Goal: Task Accomplishment & Management: Manage account settings

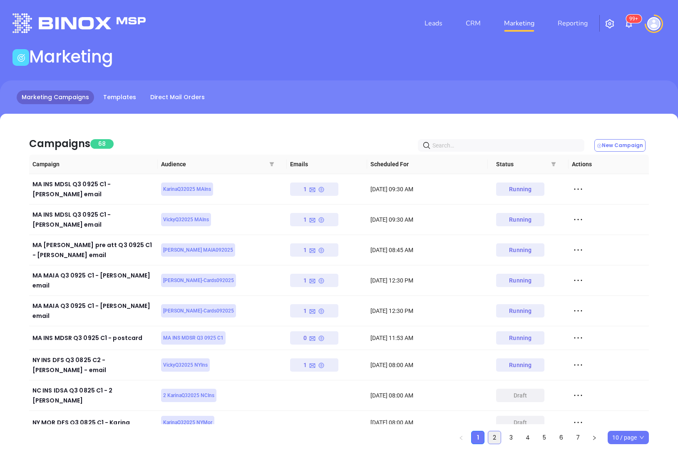
click at [495, 431] on link "2" at bounding box center [495, 437] width 12 height 12
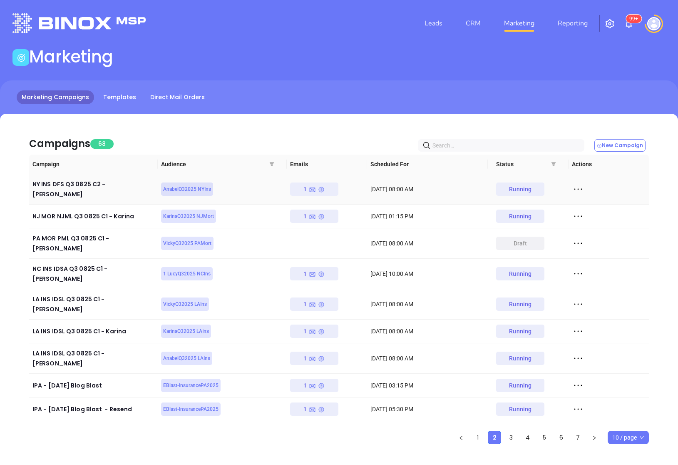
click at [576, 187] on icon at bounding box center [578, 189] width 12 height 12
click at [585, 212] on div "View" at bounding box center [616, 216] width 75 height 9
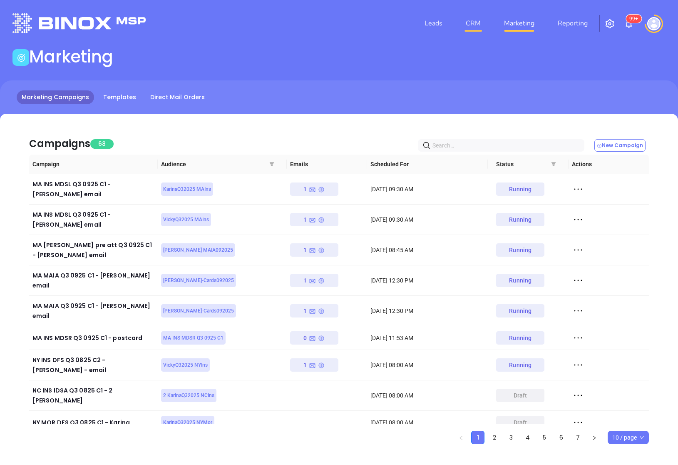
click at [466, 27] on link "CRM" at bounding box center [474, 23] width 22 height 17
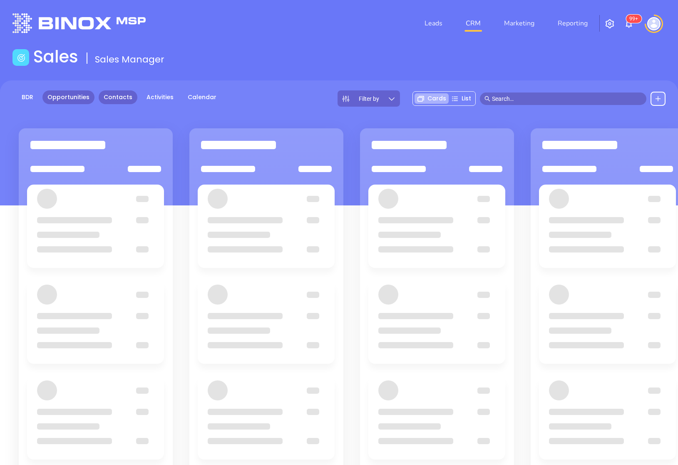
click at [119, 98] on link "Contacts" at bounding box center [118, 97] width 39 height 14
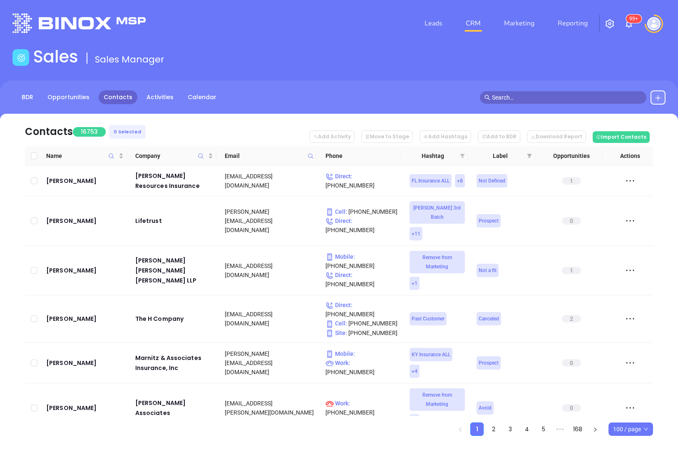
click at [463, 156] on icon "filter" at bounding box center [463, 156] width 5 height 4
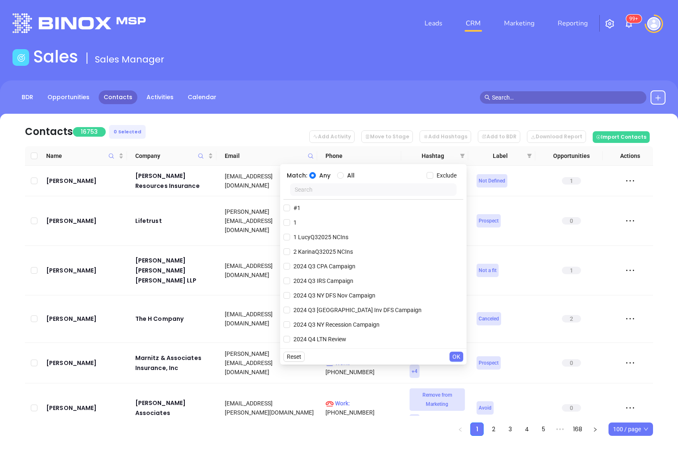
click at [362, 192] on input "text" at bounding box center [373, 189] width 167 height 12
paste input "AnabelQ32025 NYIns"
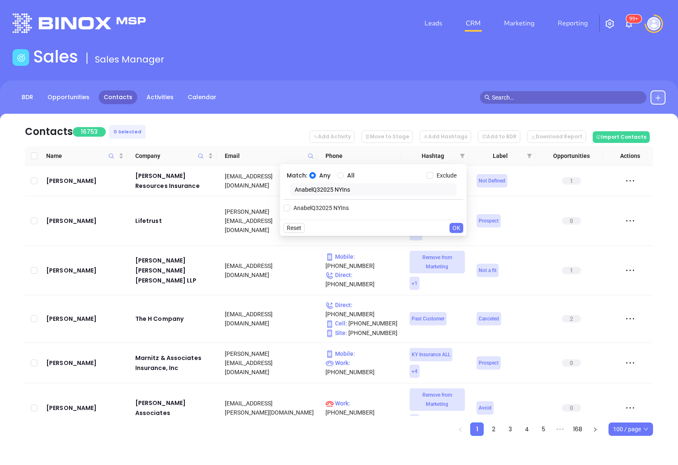
type input "AnabelQ32025 NYIns"
click at [328, 204] on span "AnabelQ32025 NYIns" at bounding box center [321, 207] width 62 height 9
click at [290, 204] on input "AnabelQ32025 NYIns" at bounding box center [287, 207] width 7 height 7
checkbox input "true"
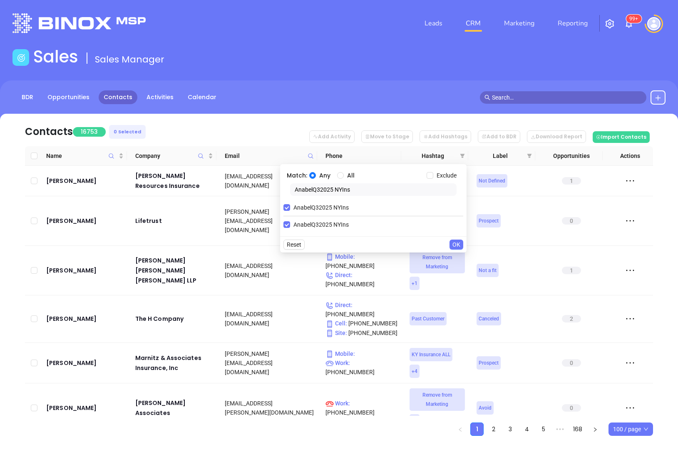
click at [456, 248] on span "OK" at bounding box center [457, 244] width 8 height 9
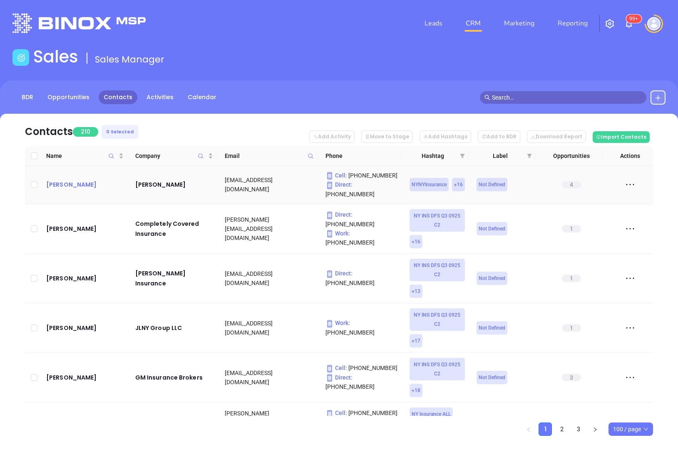
click at [75, 182] on div "[PERSON_NAME]" at bounding box center [84, 185] width 77 height 10
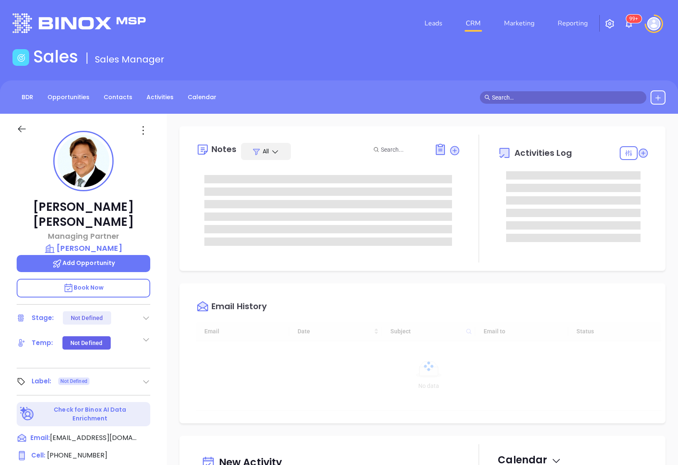
scroll to position [242, 0]
type input "[PERSON_NAME]"
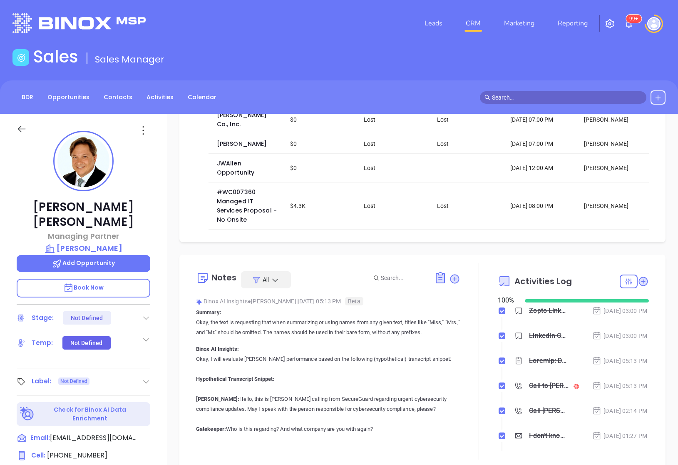
scroll to position [45, 0]
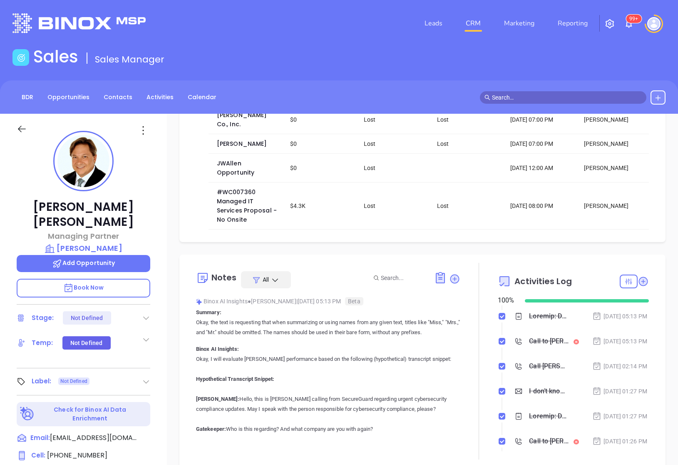
click at [548, 347] on div "Call to [PERSON_NAME]" at bounding box center [549, 341] width 40 height 12
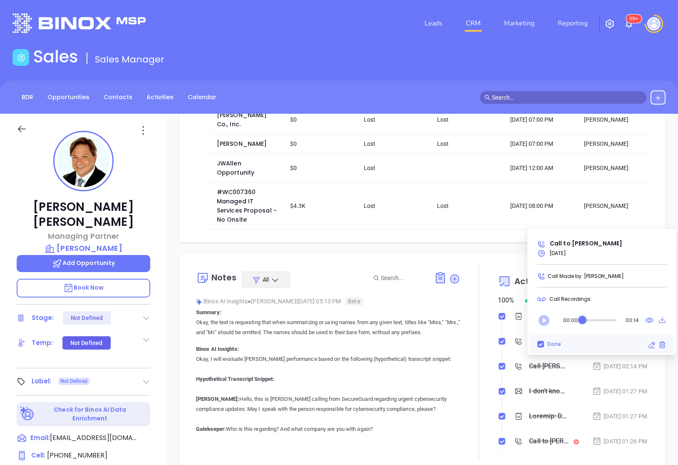
click at [545, 318] on icon "Play" at bounding box center [544, 320] width 11 height 11
click at [544, 347] on span "Done" at bounding box center [554, 344] width 20 height 7
click at [544, 347] on input "Done" at bounding box center [541, 344] width 7 height 7
checkbox input "false"
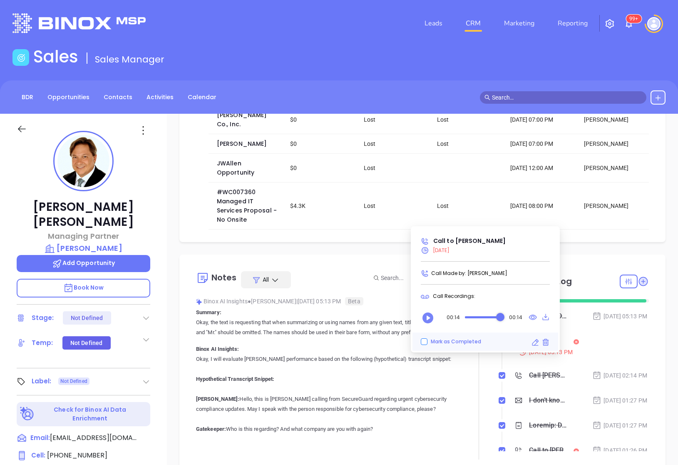
click at [436, 341] on span "Mark as Completed" at bounding box center [456, 341] width 50 height 7
click at [428, 341] on input "Mark as Completed" at bounding box center [424, 341] width 7 height 7
checkbox input "true"
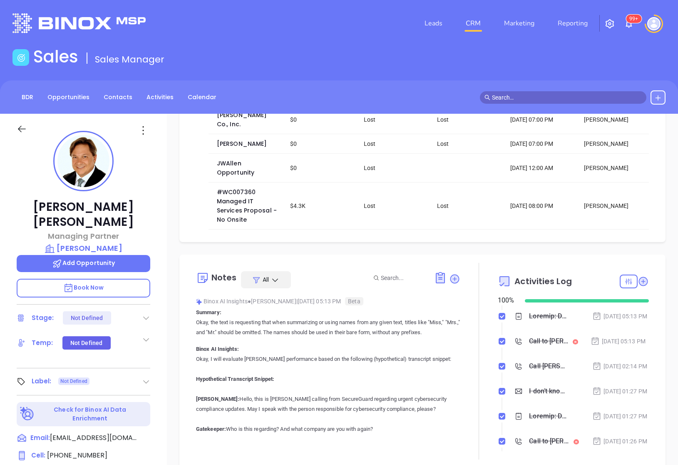
click at [616, 321] on div "[DATE] 05:13 PM" at bounding box center [620, 316] width 55 height 9
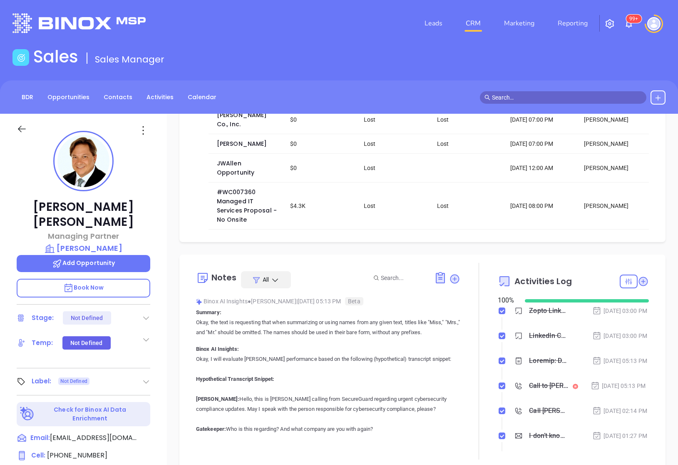
scroll to position [0, 0]
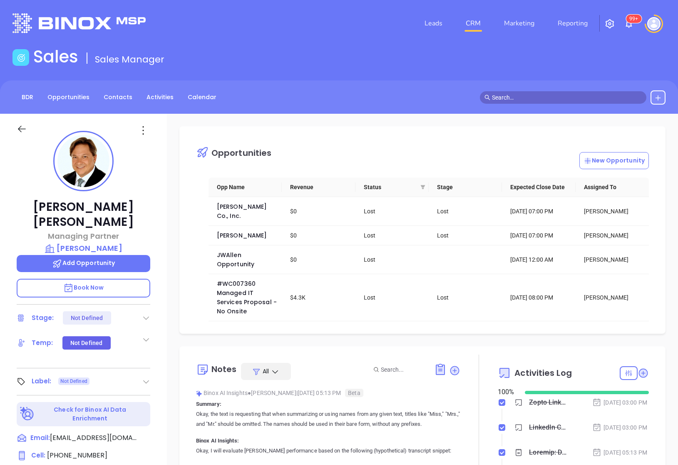
click at [24, 126] on icon at bounding box center [22, 129] width 10 height 10
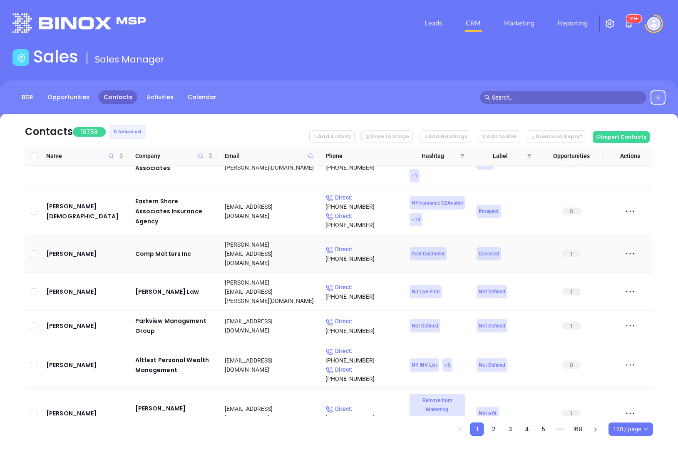
scroll to position [245, 0]
click at [57, 359] on div "[PERSON_NAME]" at bounding box center [84, 364] width 77 height 10
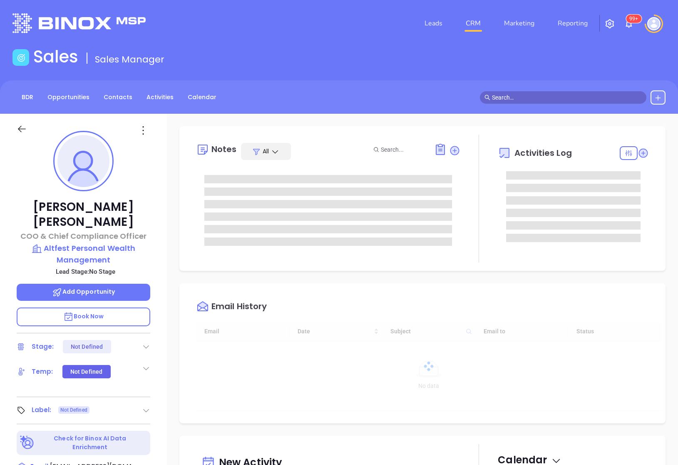
scroll to position [242, 0]
type input "[PERSON_NAME]"
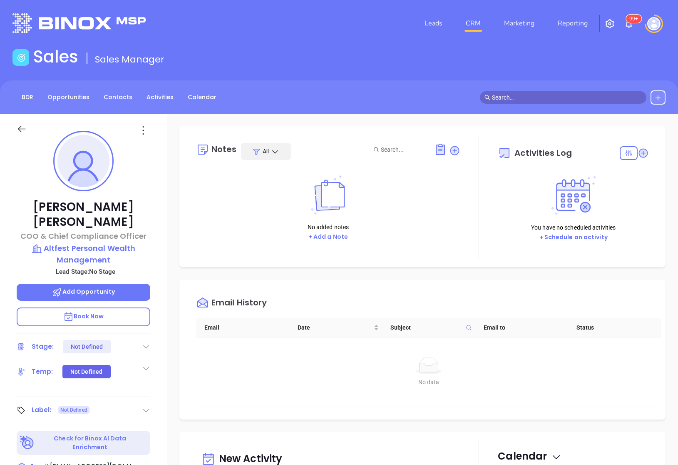
click at [25, 128] on icon at bounding box center [22, 129] width 10 height 10
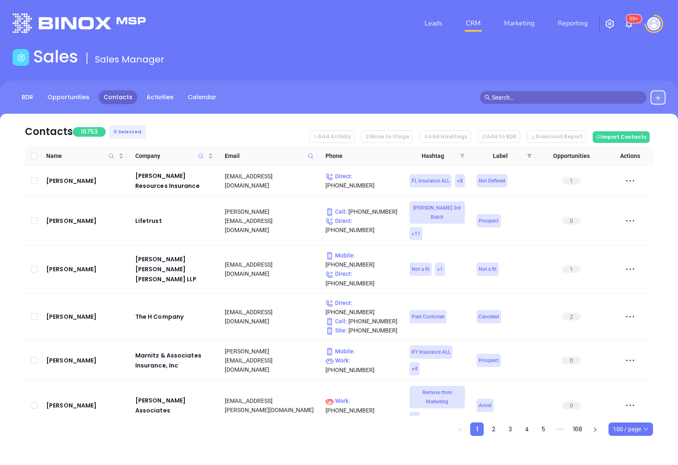
click at [463, 156] on icon "filter" at bounding box center [463, 156] width 5 height 4
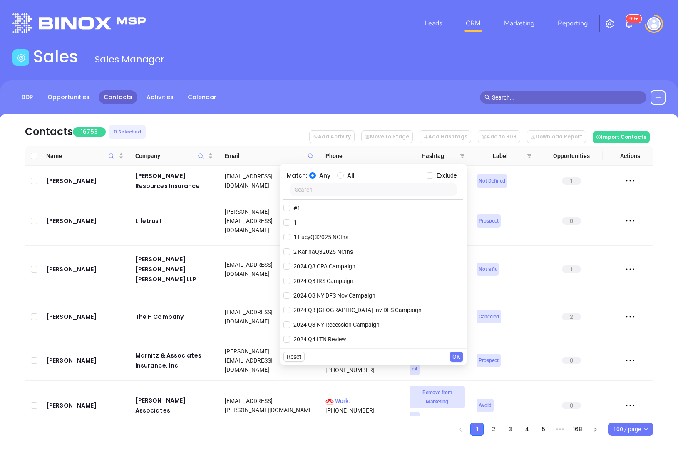
click at [364, 191] on input "text" at bounding box center [373, 189] width 167 height 12
paste input "AnabelQ32025 NYIns"
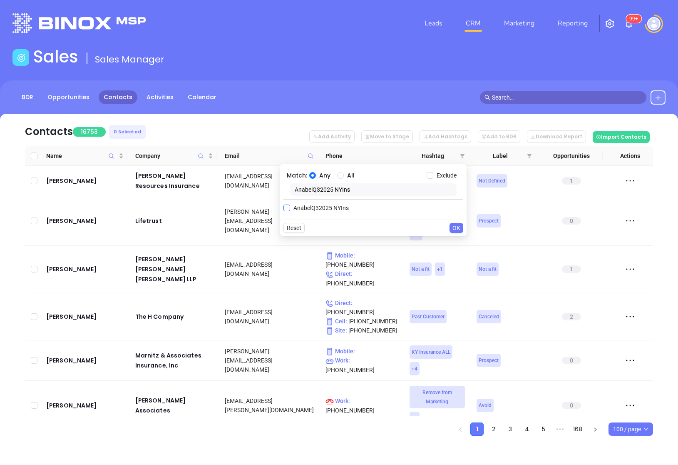
type input "AnabelQ32025 NYIns"
click at [295, 208] on span "AnabelQ32025 NYIns" at bounding box center [321, 207] width 62 height 9
click at [290, 208] on input "AnabelQ32025 NYIns" at bounding box center [287, 207] width 7 height 7
checkbox input "true"
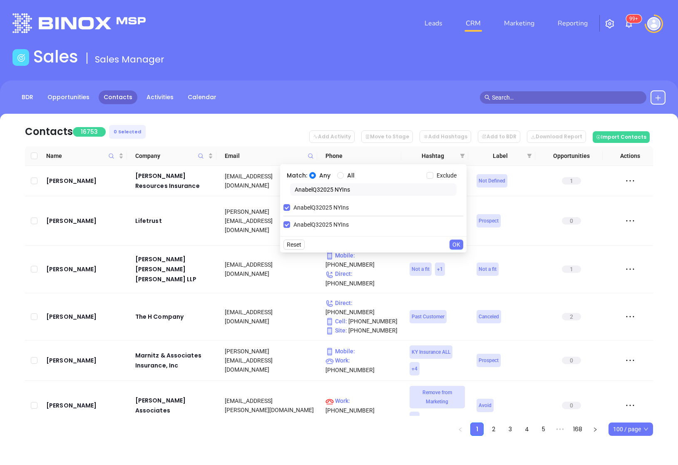
click at [457, 247] on span "OK" at bounding box center [457, 244] width 8 height 9
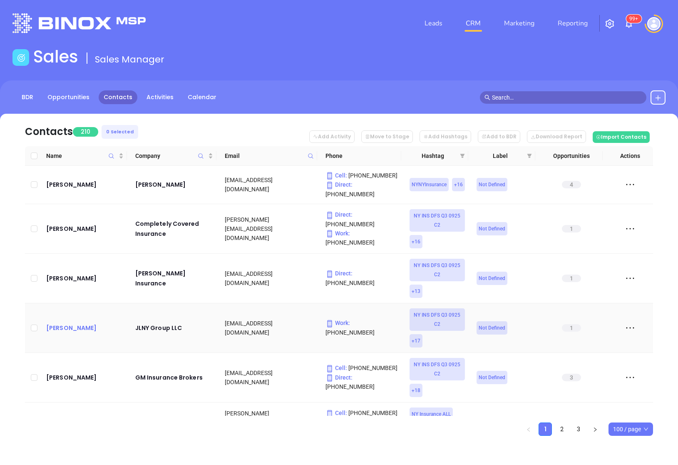
click at [69, 323] on div "[PERSON_NAME]" at bounding box center [84, 328] width 77 height 10
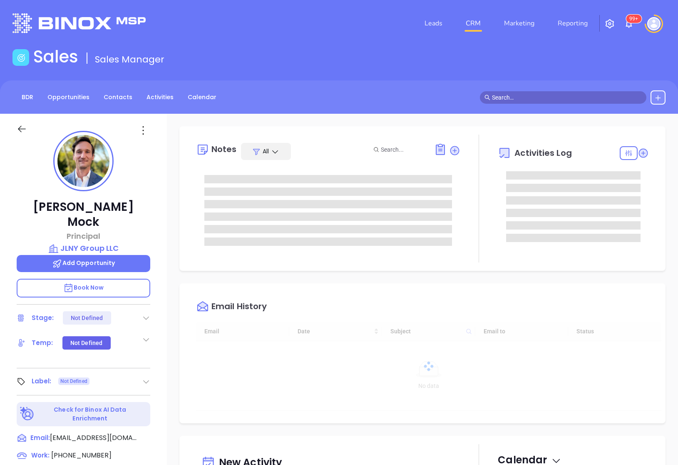
type input "[DATE]"
type input "[PERSON_NAME]"
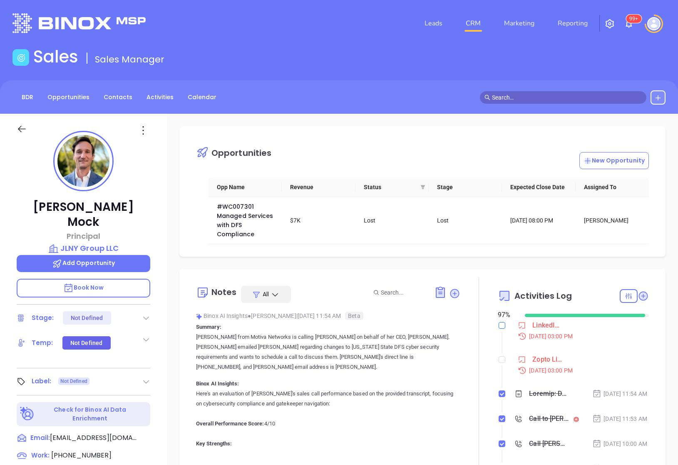
click at [505, 326] on input "checkbox" at bounding box center [502, 325] width 7 height 7
checkbox input "true"
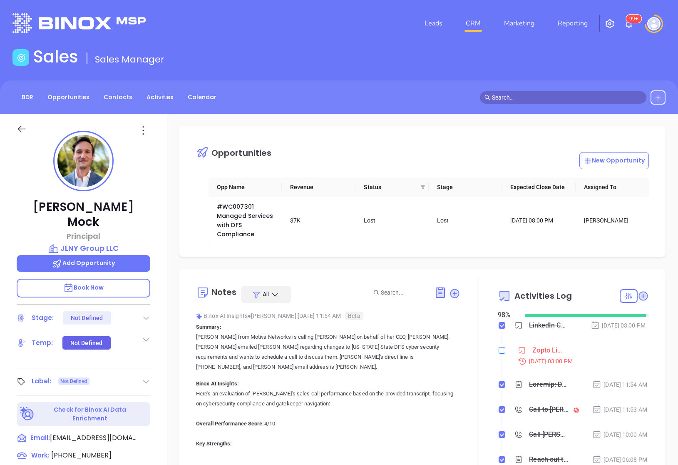
click at [503, 354] on input "checkbox" at bounding box center [502, 350] width 7 height 7
checkbox input "true"
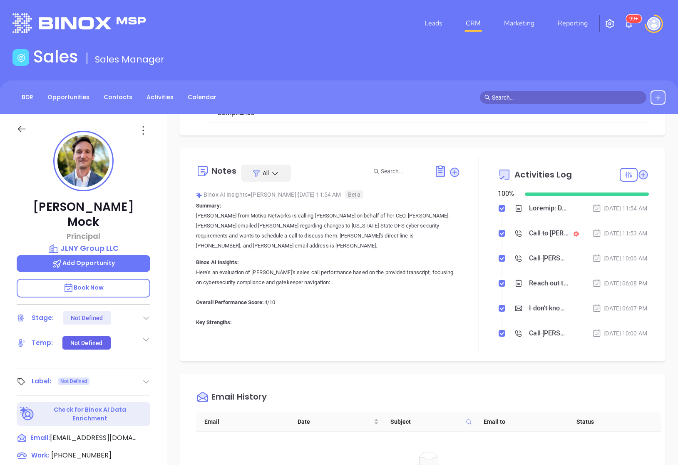
scroll to position [46, 0]
click at [514, 24] on link "Marketing" at bounding box center [519, 23] width 37 height 17
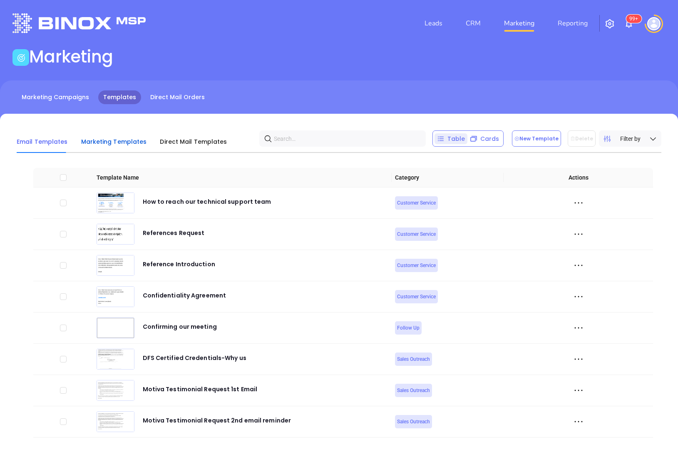
click at [106, 144] on span "Marketing Templates" at bounding box center [114, 141] width 66 height 8
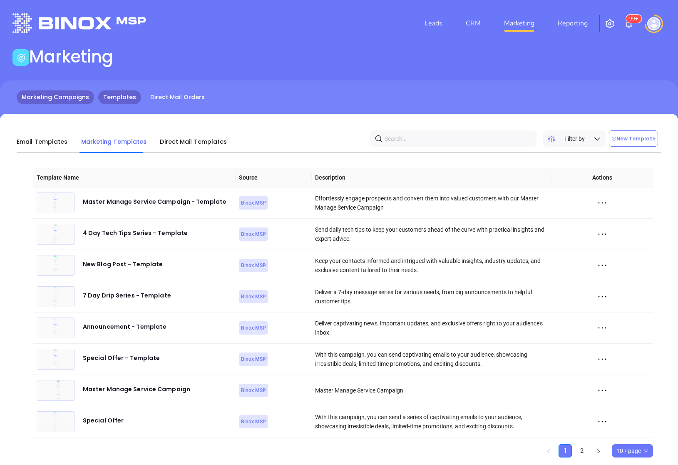
click at [51, 99] on link "Marketing Campaigns" at bounding box center [55, 97] width 77 height 14
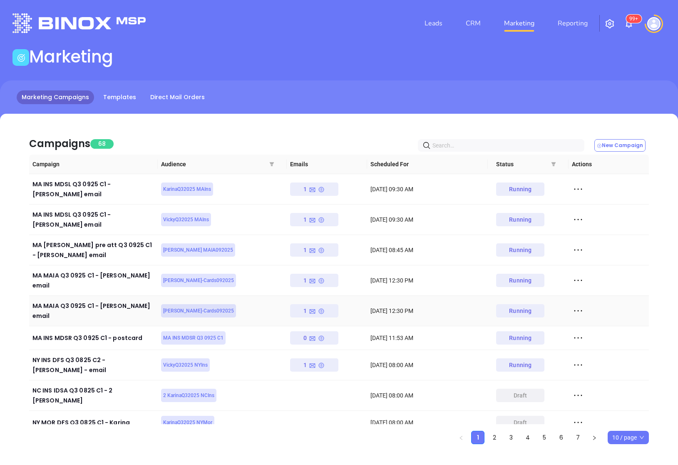
scroll to position [2, 0]
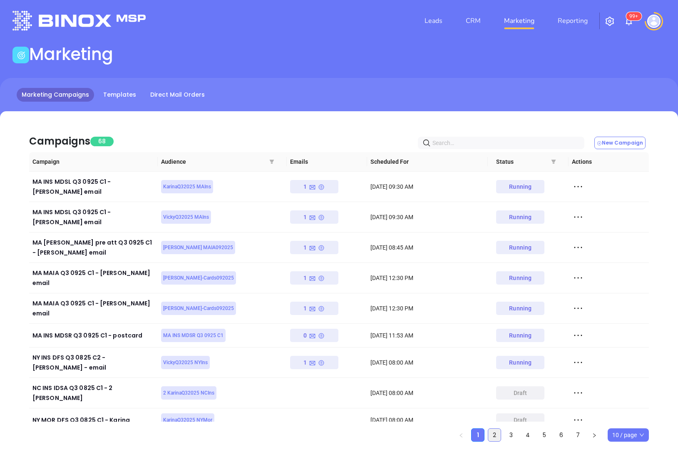
click at [499, 429] on link "2" at bounding box center [495, 435] width 12 height 12
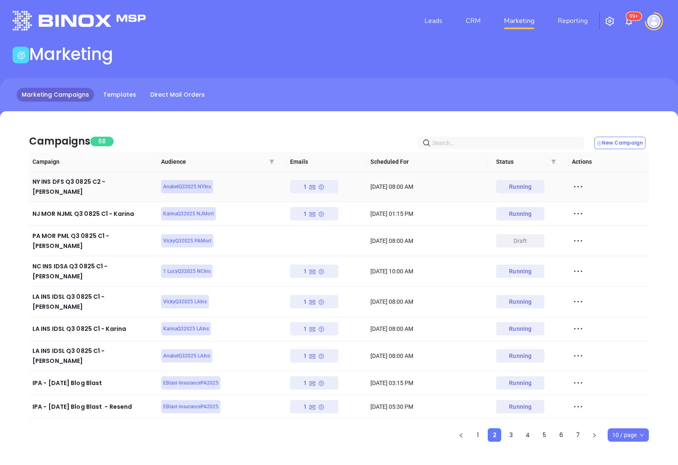
scroll to position [0, 0]
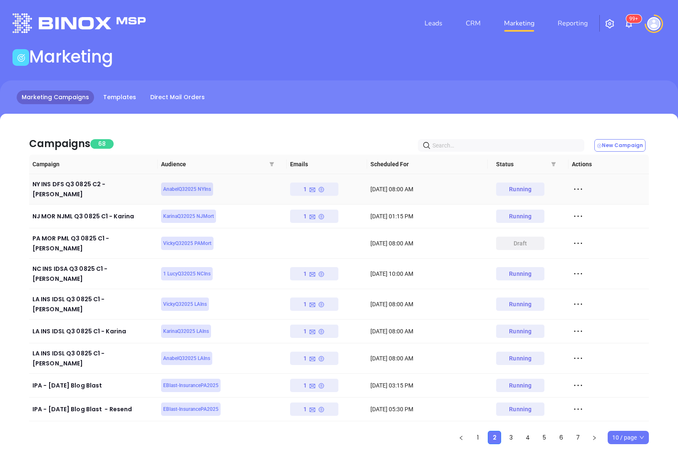
click at [574, 183] on icon at bounding box center [578, 189] width 12 height 12
click at [583, 214] on icon at bounding box center [582, 217] width 6 height 6
